Goal: Information Seeking & Learning: Learn about a topic

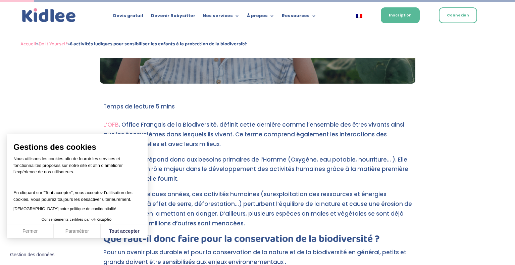
scroll to position [132, 0]
click at [34, 230] on button "Fermer" at bounding box center [30, 231] width 47 height 14
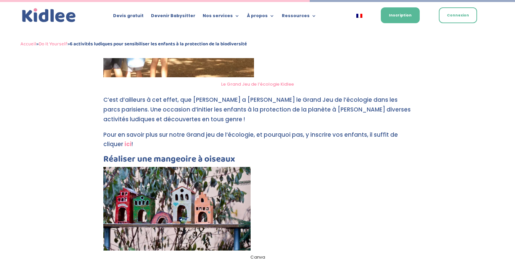
scroll to position [1225, 0]
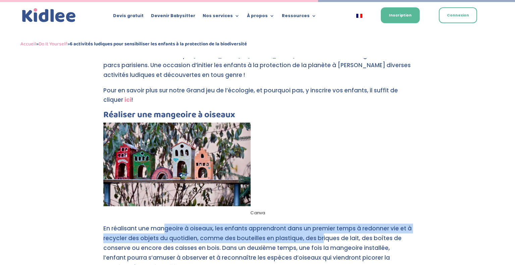
drag, startPoint x: 320, startPoint y: 242, endPoint x: 165, endPoint y: 226, distance: 155.6
click at [165, 226] on p "En réalisant une mangeoire à oiseaux, les enfants apprendront dans un premier t…" at bounding box center [257, 251] width 309 height 54
click at [128, 99] on strong "ici" at bounding box center [128, 100] width 7 height 8
